Goal: Task Accomplishment & Management: Use online tool/utility

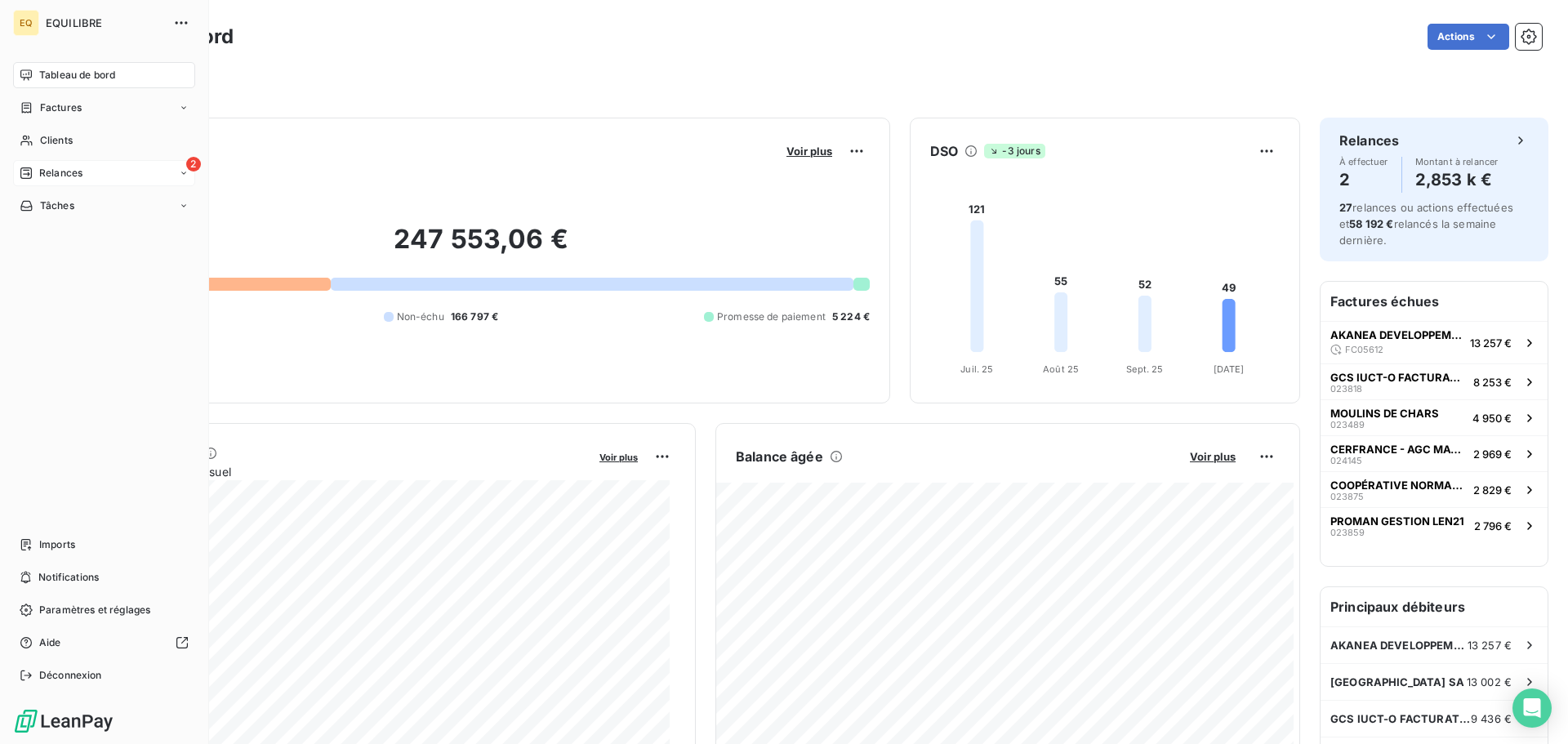
click at [84, 168] on div "2 Relances" at bounding box center [103, 173] width 182 height 26
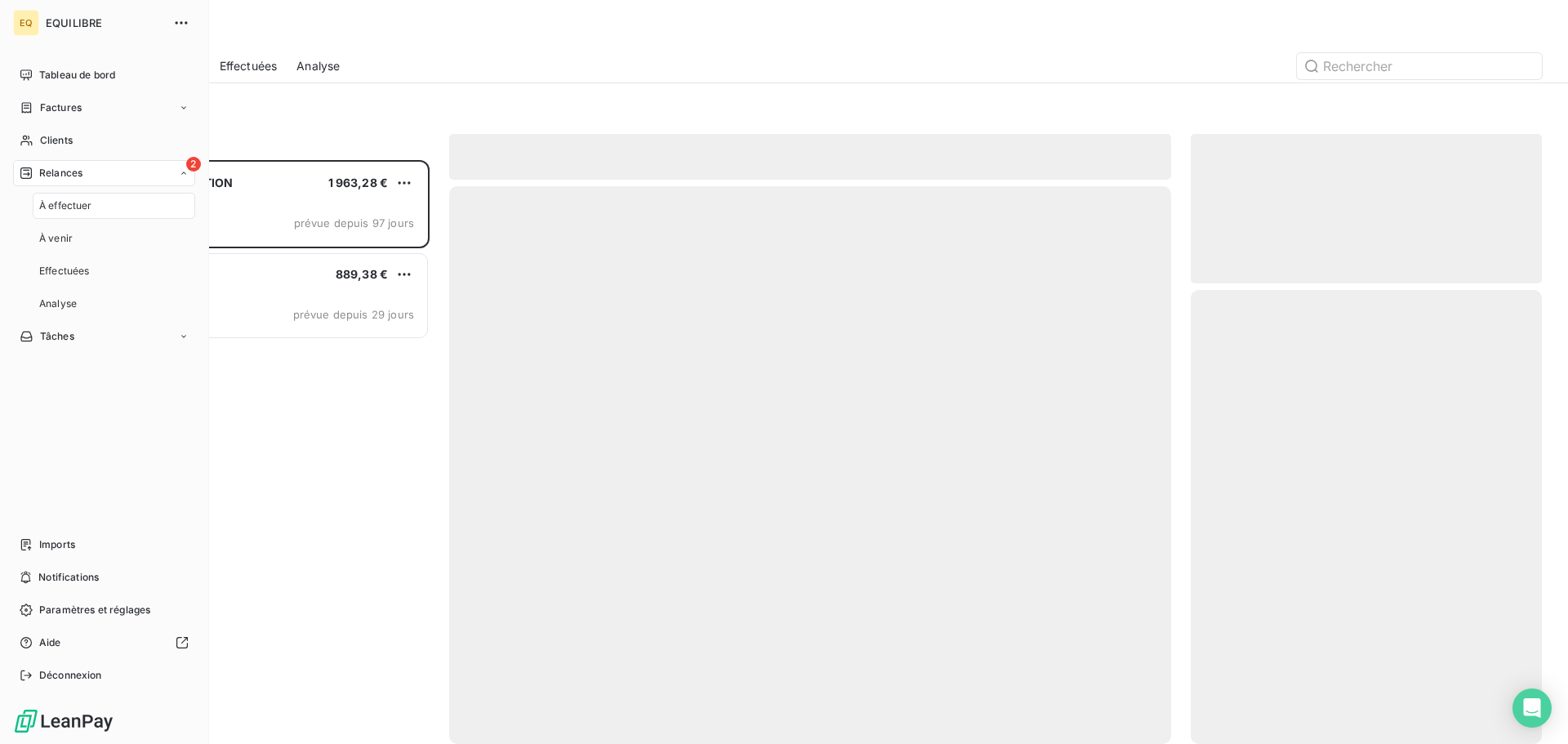
scroll to position [572, 339]
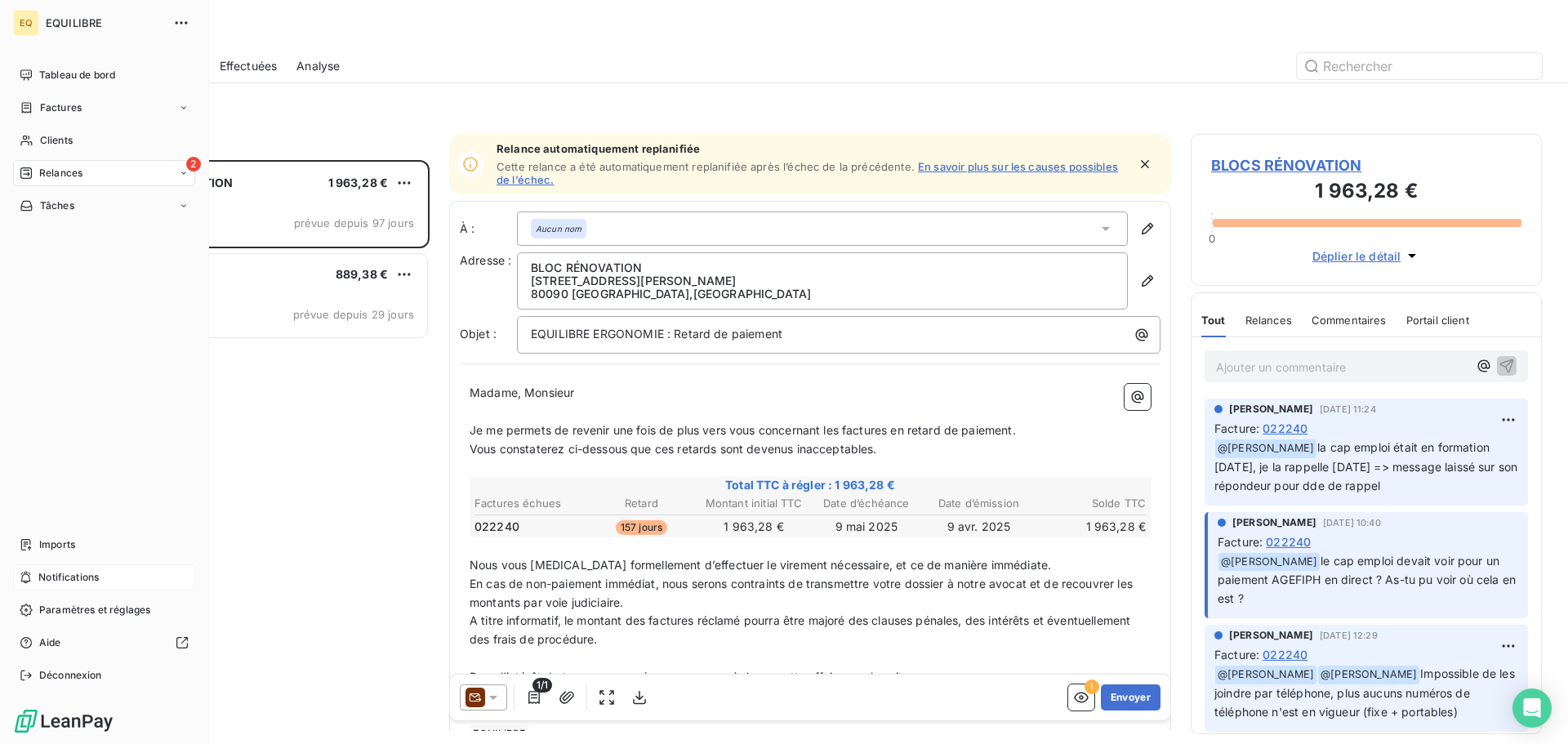
click at [90, 574] on span "Notifications" at bounding box center [68, 577] width 61 height 14
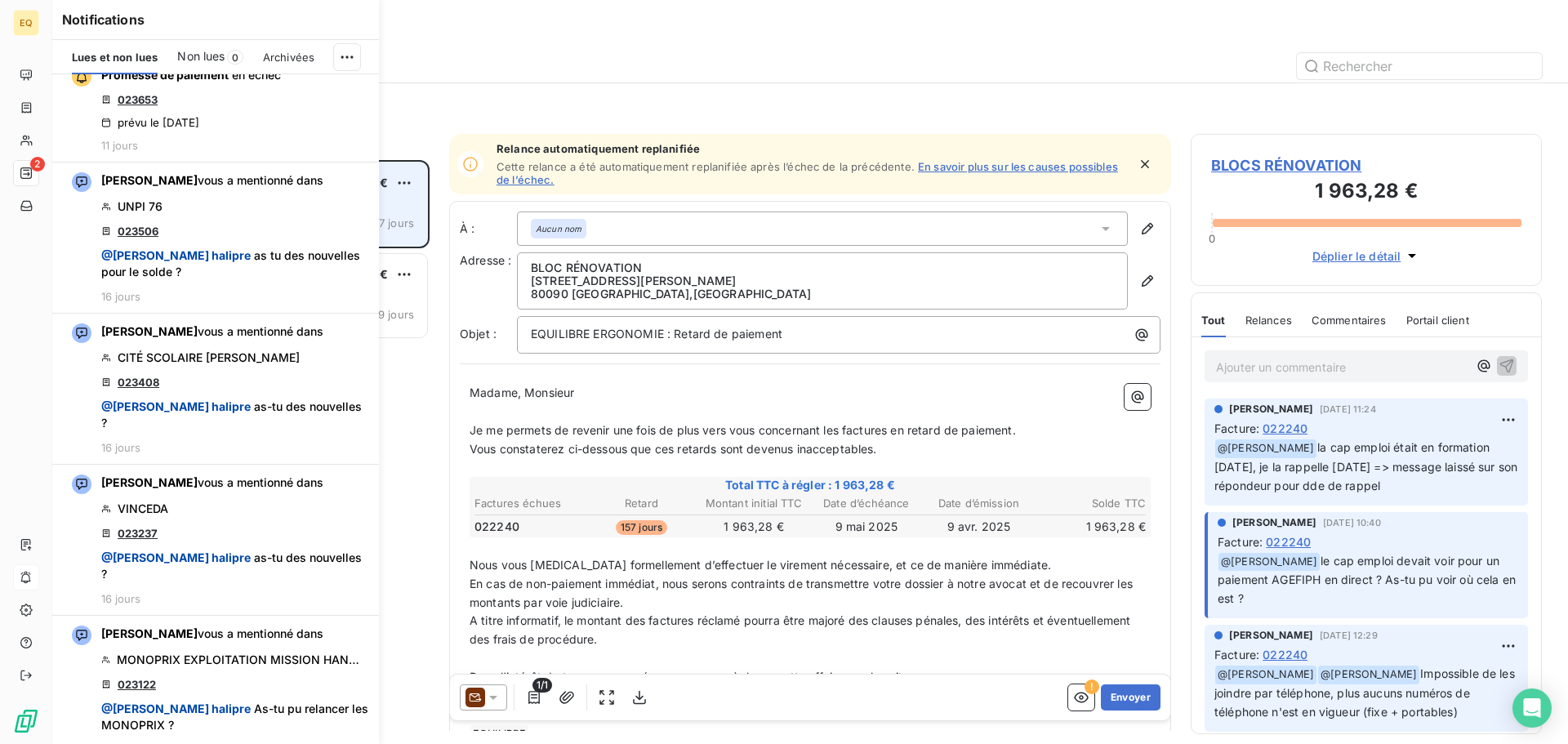
scroll to position [164, 0]
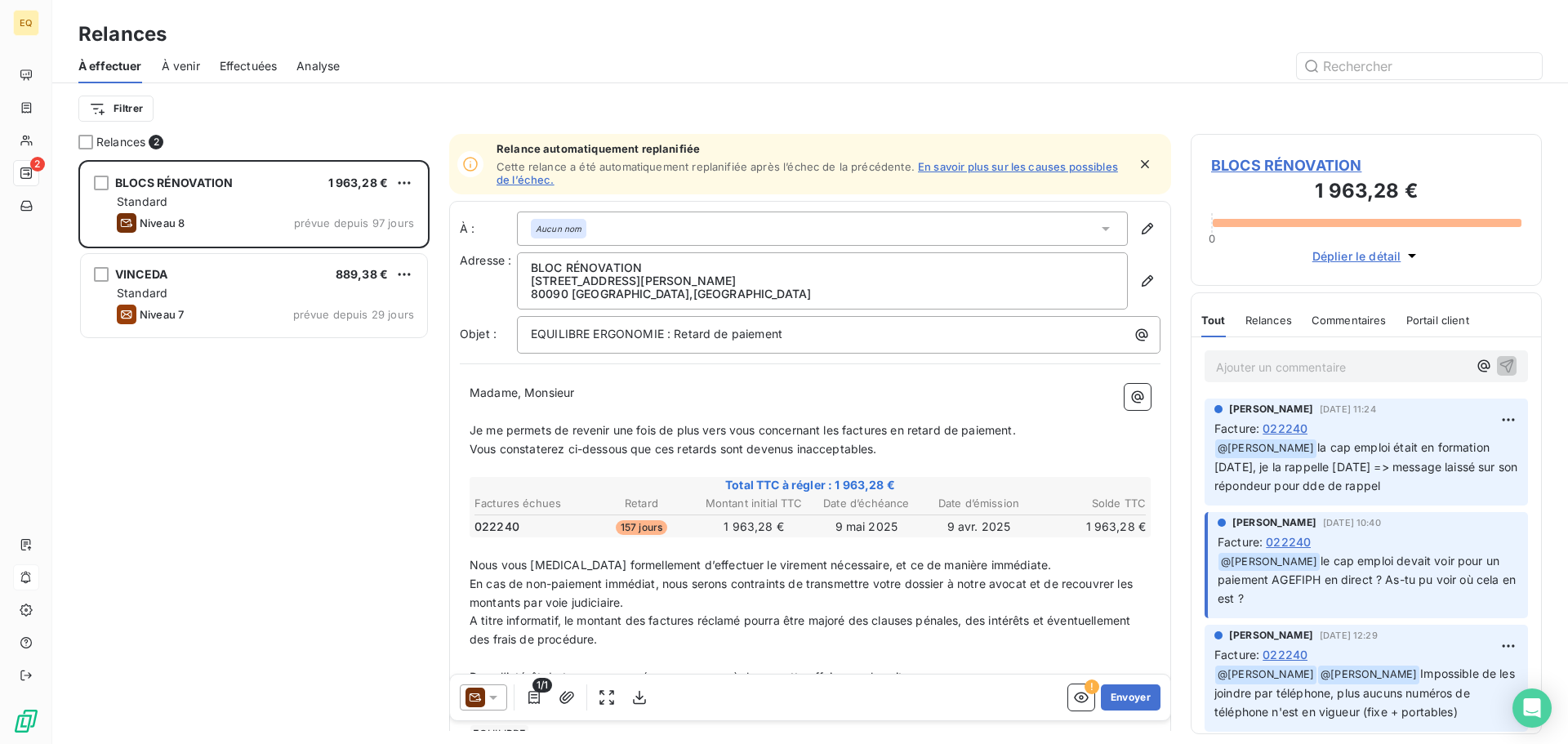
drag, startPoint x: 867, startPoint y: 103, endPoint x: 850, endPoint y: 95, distance: 18.8
click at [864, 101] on div "Filtrer" at bounding box center [810, 109] width 1463 height 31
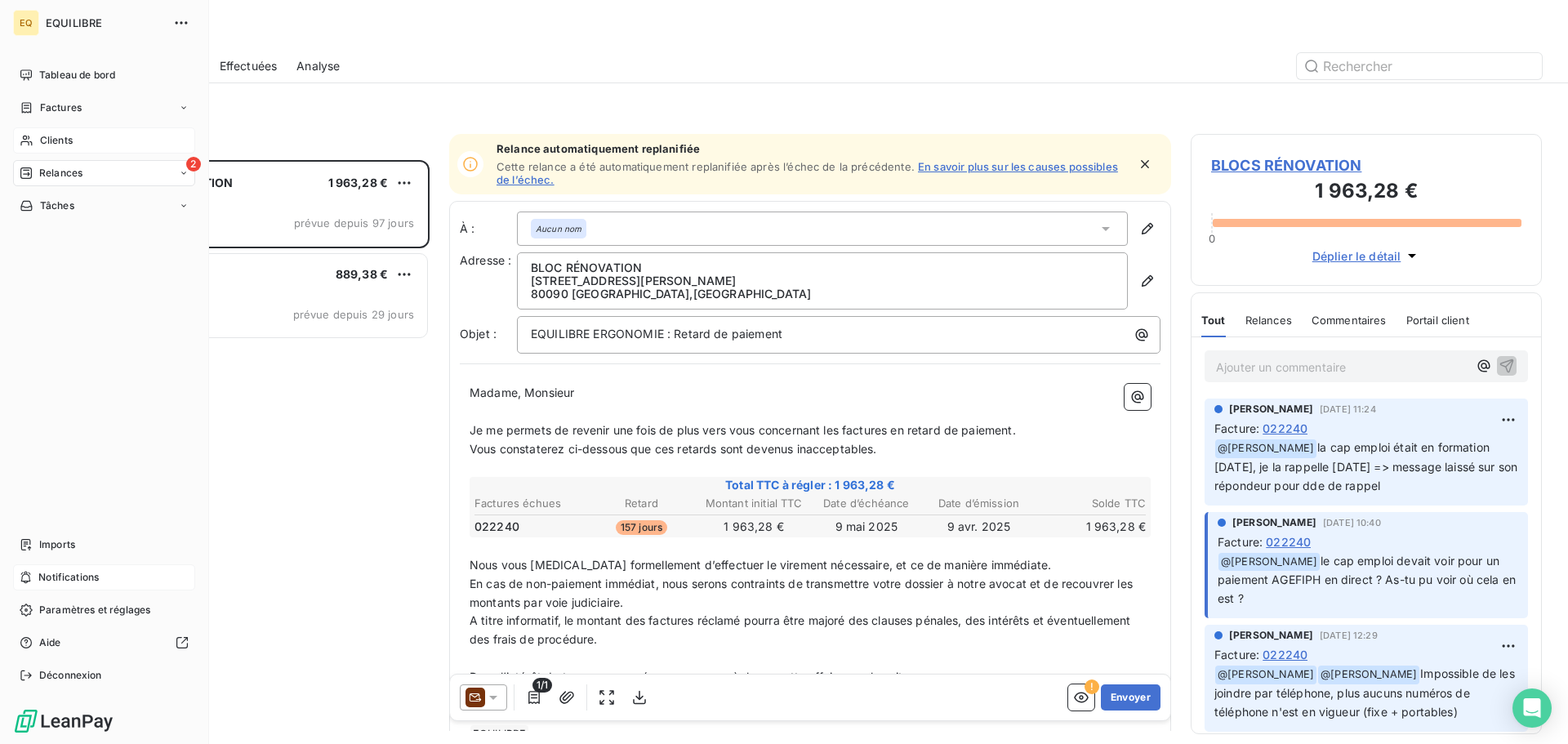
click at [71, 136] on span "Clients" at bounding box center [56, 140] width 33 height 14
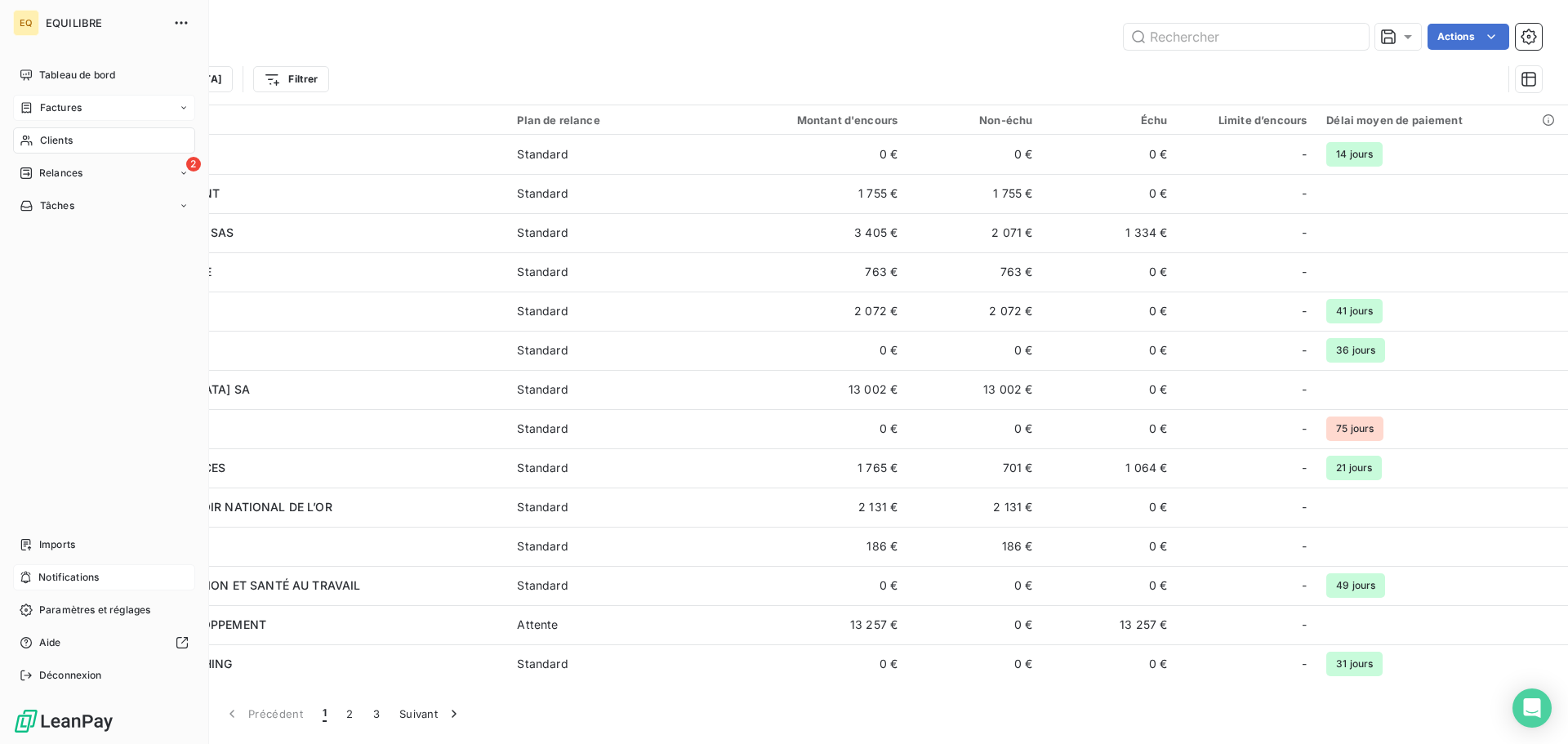
click at [90, 104] on div "Factures" at bounding box center [103, 108] width 182 height 26
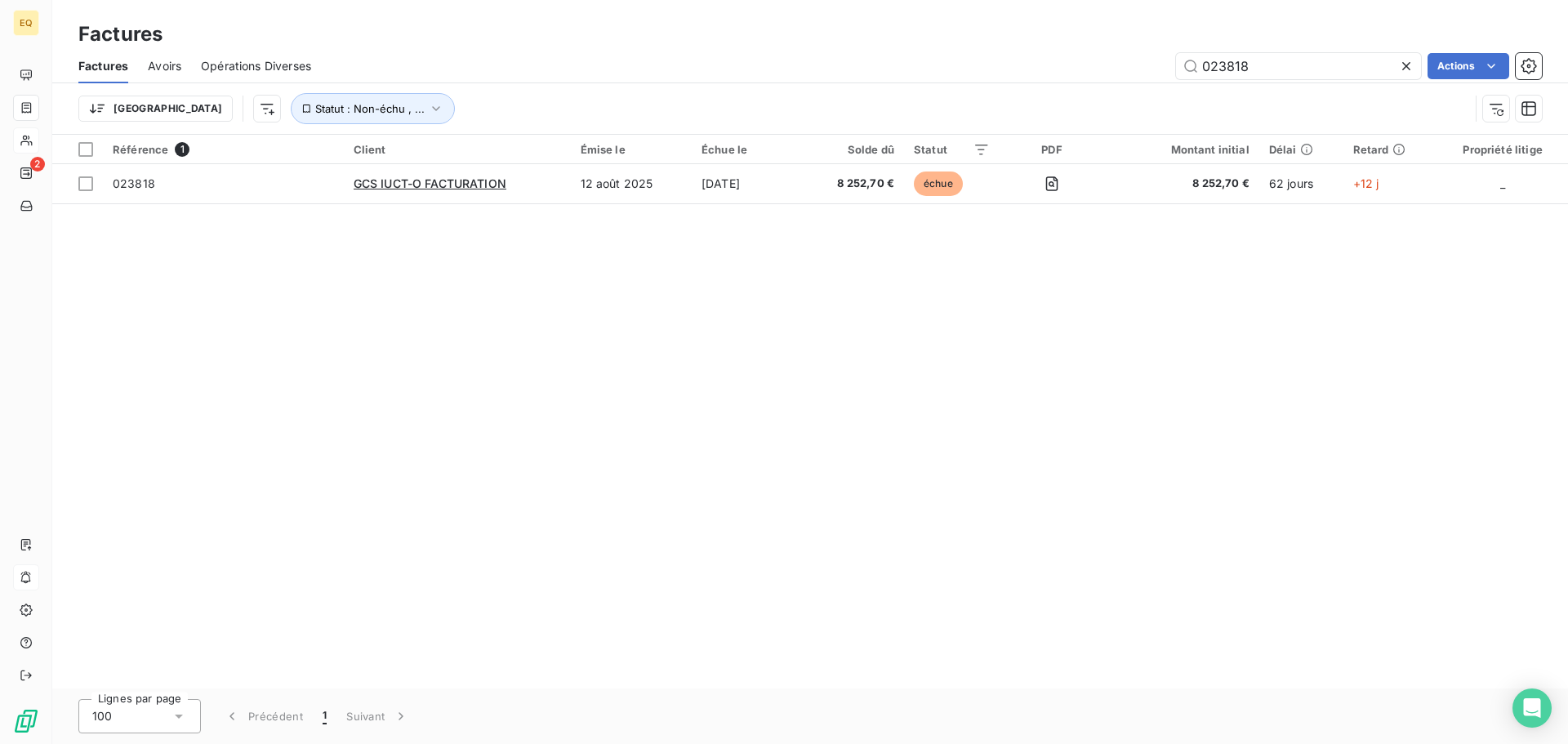
drag, startPoint x: 1251, startPoint y: 67, endPoint x: 1133, endPoint y: 69, distance: 118.0
click at [1144, 65] on div "023818 Actions" at bounding box center [936, 66] width 1211 height 26
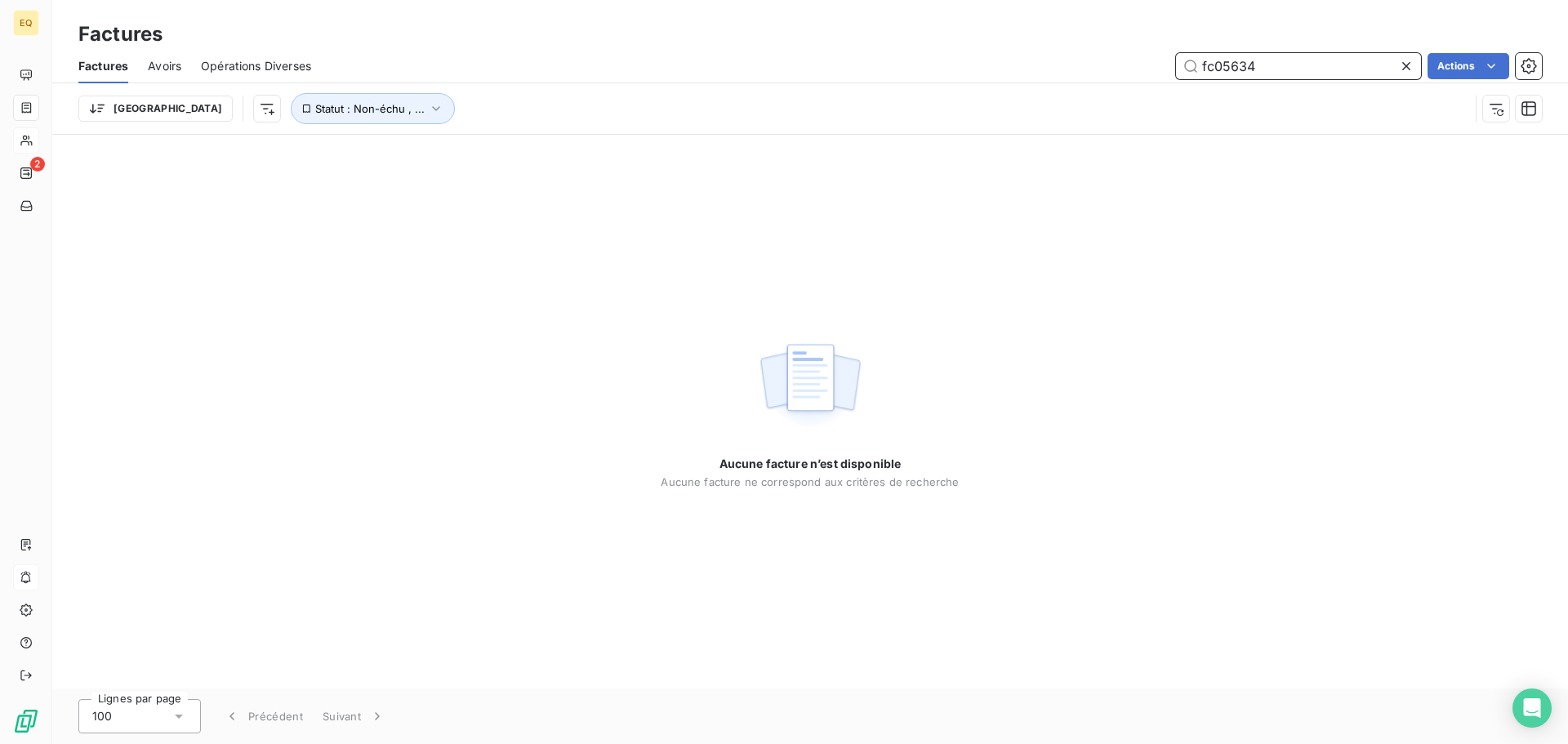
drag, startPoint x: 1327, startPoint y: 74, endPoint x: 1086, endPoint y: 54, distance: 241.8
click at [1086, 54] on div "fc05634 Actions" at bounding box center [936, 66] width 1211 height 26
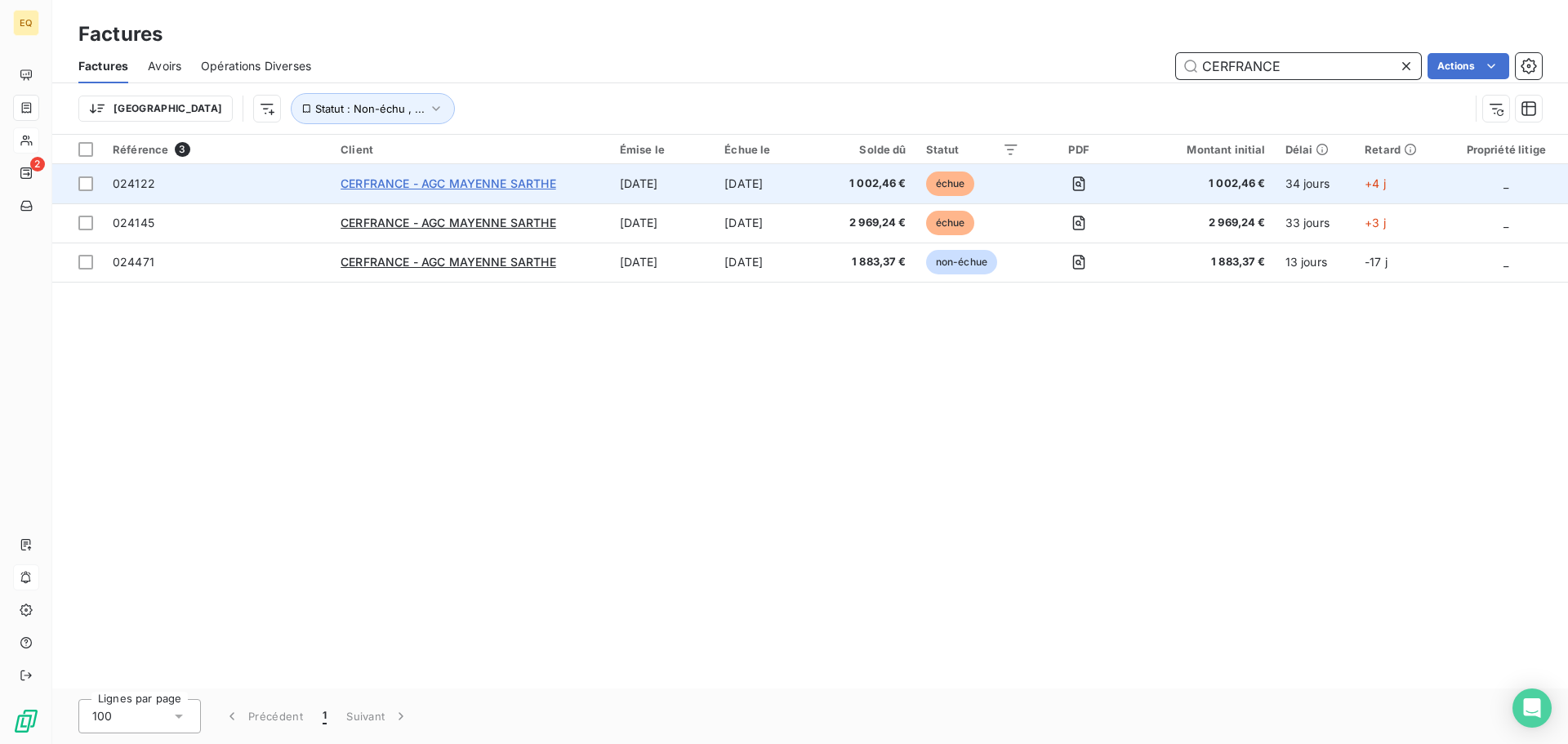
type input "CERFRANCE"
click at [427, 180] on span "CERFRANCE - AGC MAYENNE SARTHE" at bounding box center [448, 183] width 215 height 14
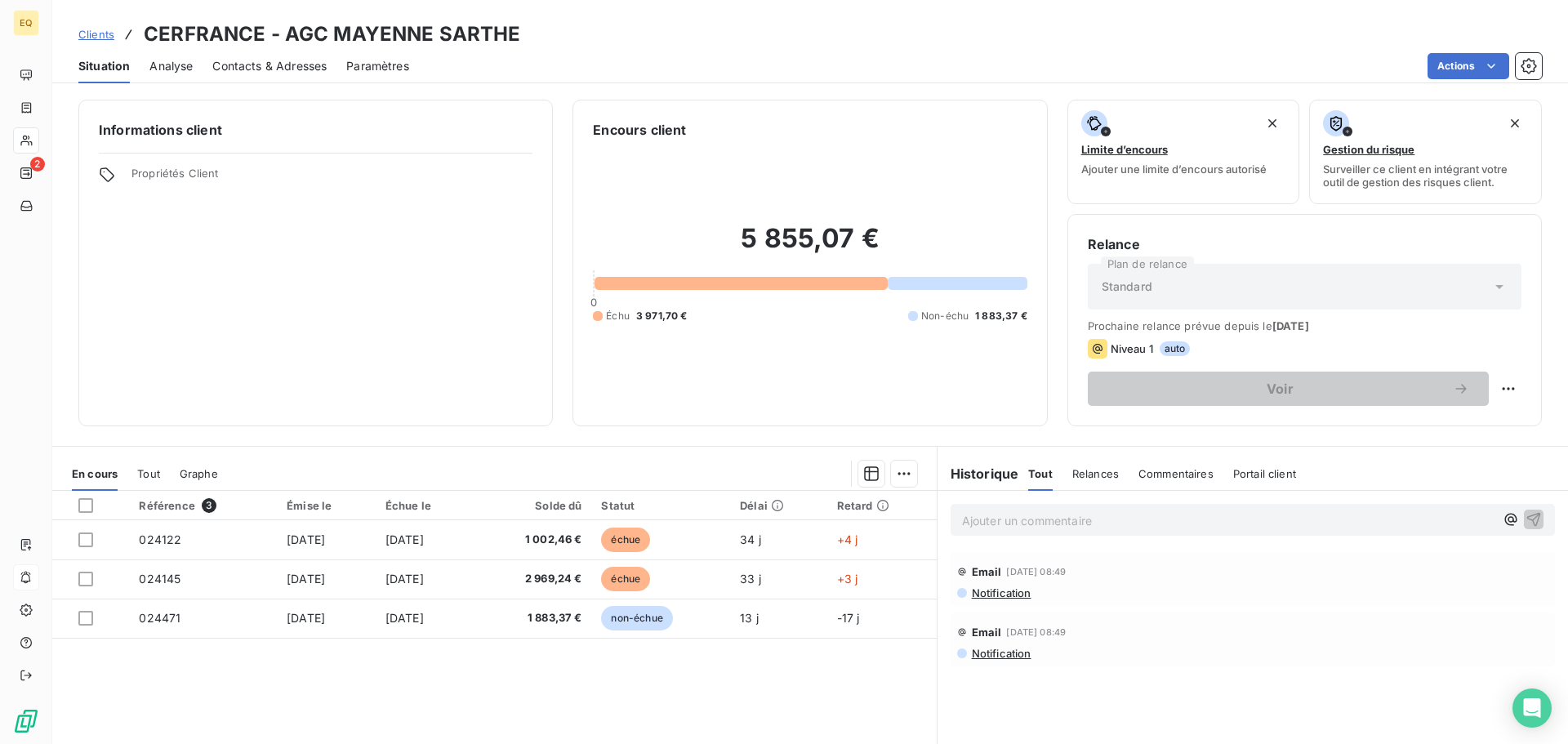
click at [298, 62] on span "Contacts & Adresses" at bounding box center [270, 66] width 114 height 16
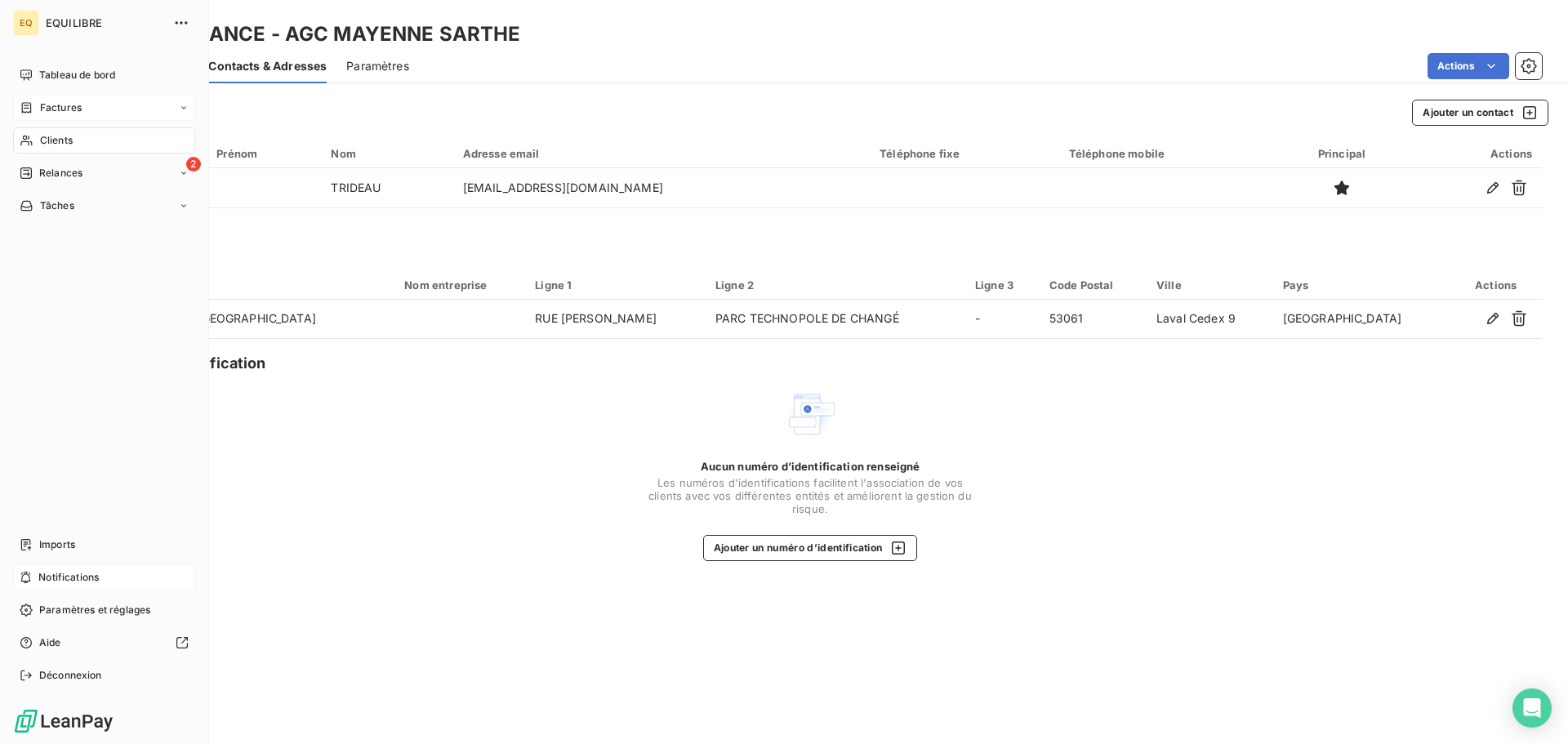
click at [82, 105] on div "Factures" at bounding box center [103, 108] width 182 height 26
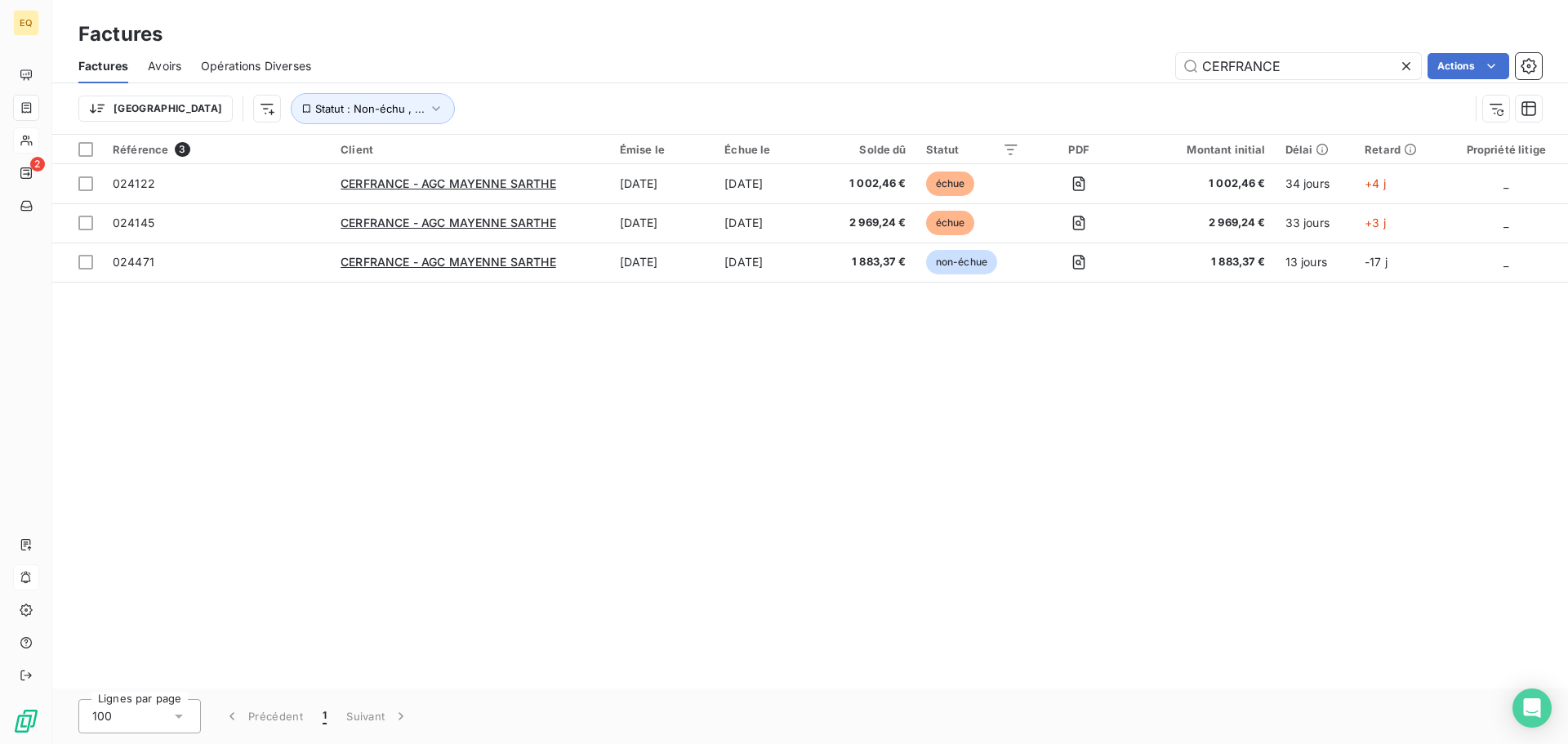
drag, startPoint x: 1311, startPoint y: 72, endPoint x: 1148, endPoint y: 68, distance: 163.0
click at [1148, 68] on div "CERFRANCE Actions" at bounding box center [936, 66] width 1211 height 26
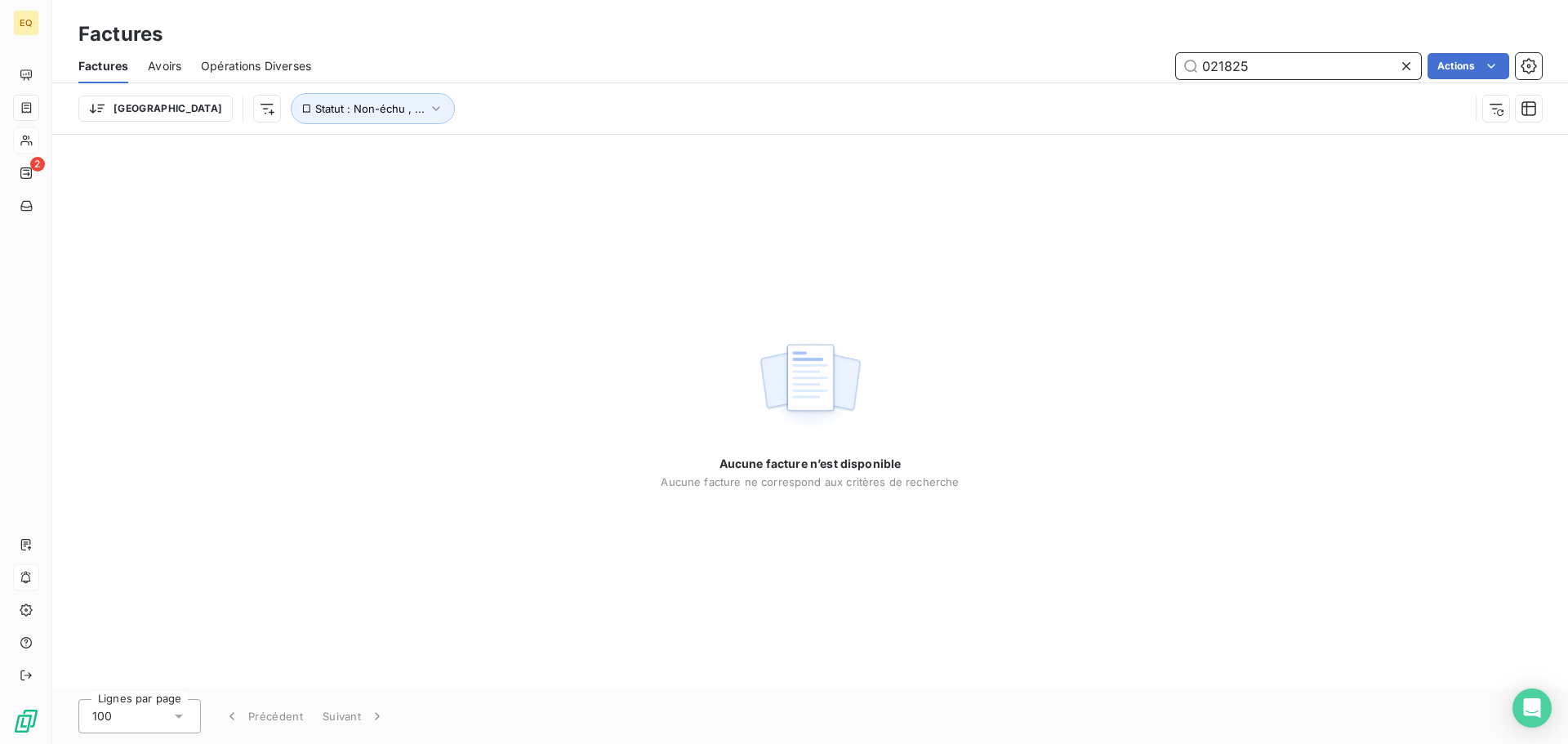
drag, startPoint x: 1261, startPoint y: 72, endPoint x: 1159, endPoint y: 72, distance: 102.0
click at [1159, 72] on div "021825 Actions" at bounding box center [936, 66] width 1211 height 26
type input "024190"
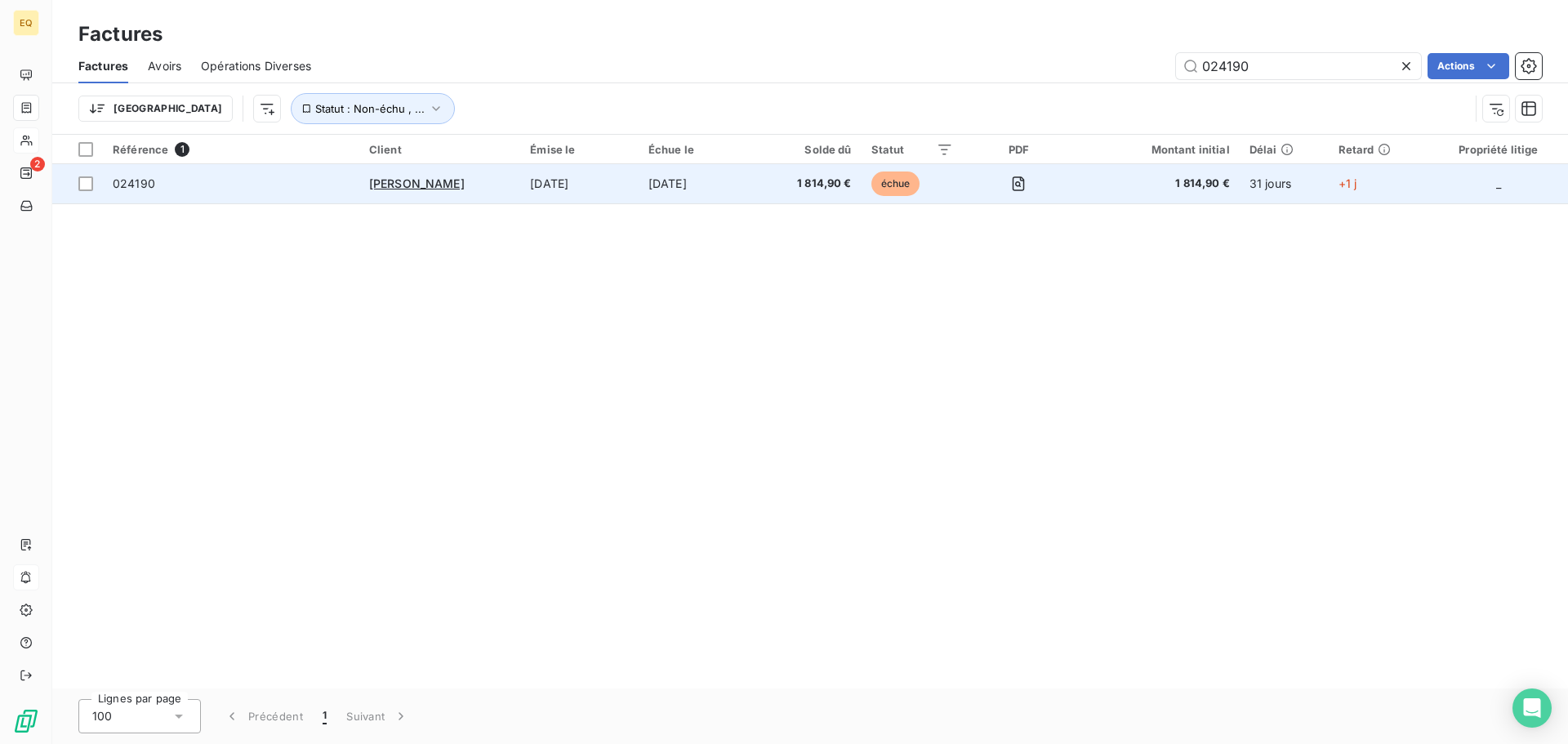
click at [264, 182] on span "024190" at bounding box center [232, 184] width 237 height 16
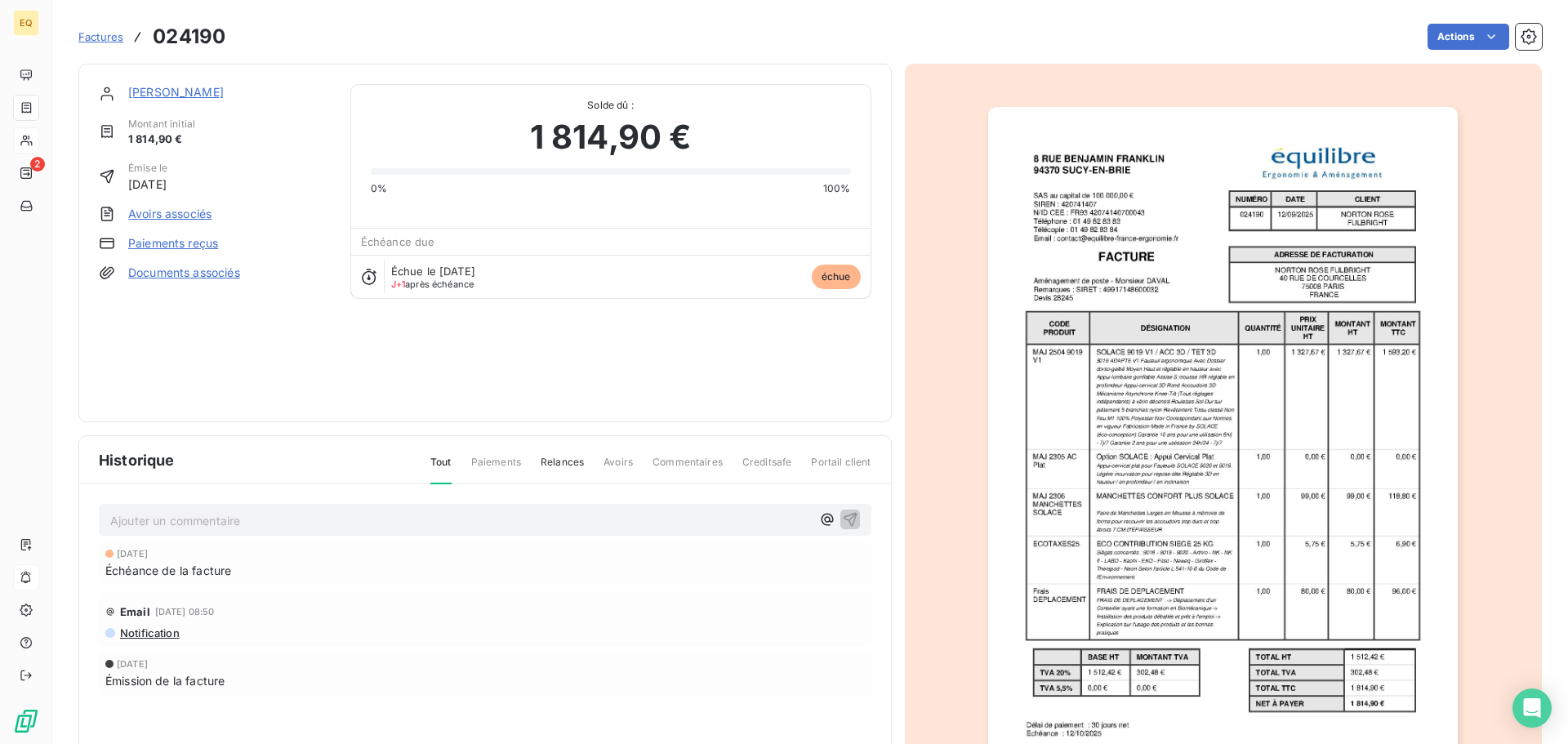
click at [176, 516] on p "Ajouter un commentaire ﻿" at bounding box center [461, 520] width 700 height 21
click at [846, 518] on icon "button" at bounding box center [850, 519] width 16 height 16
